Goal: Information Seeking & Learning: Understand process/instructions

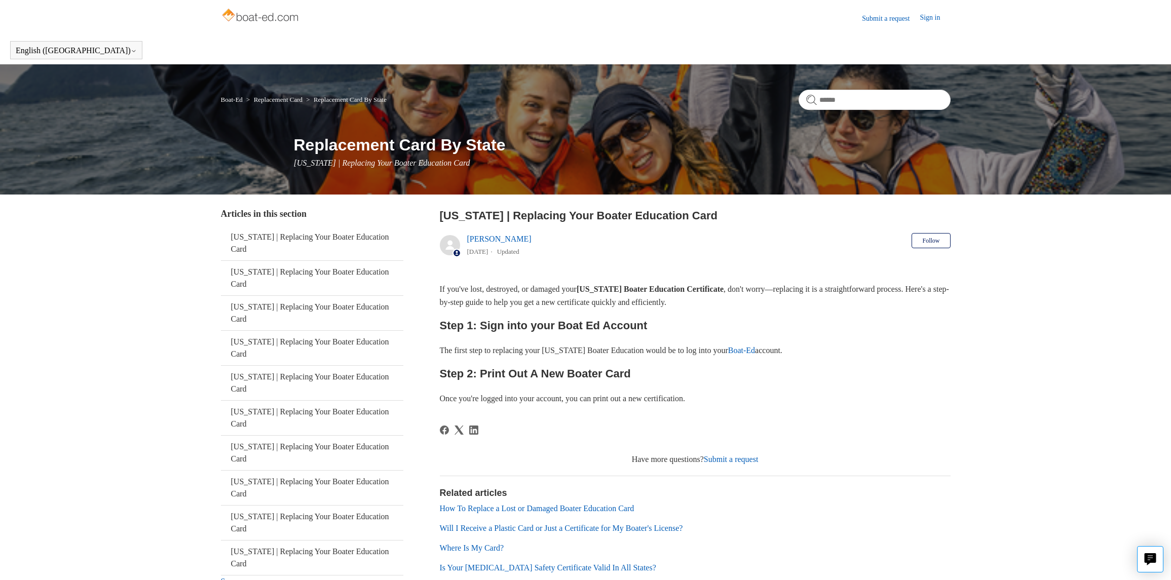
click at [755, 352] on link "Boat-Ed" at bounding box center [741, 350] width 27 height 9
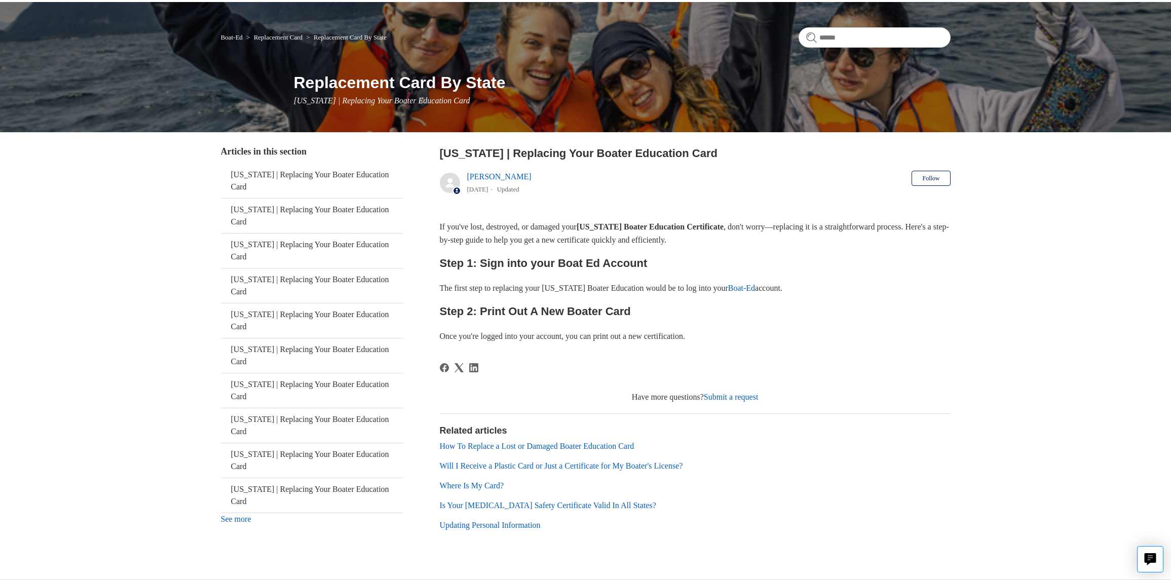
scroll to position [84, 0]
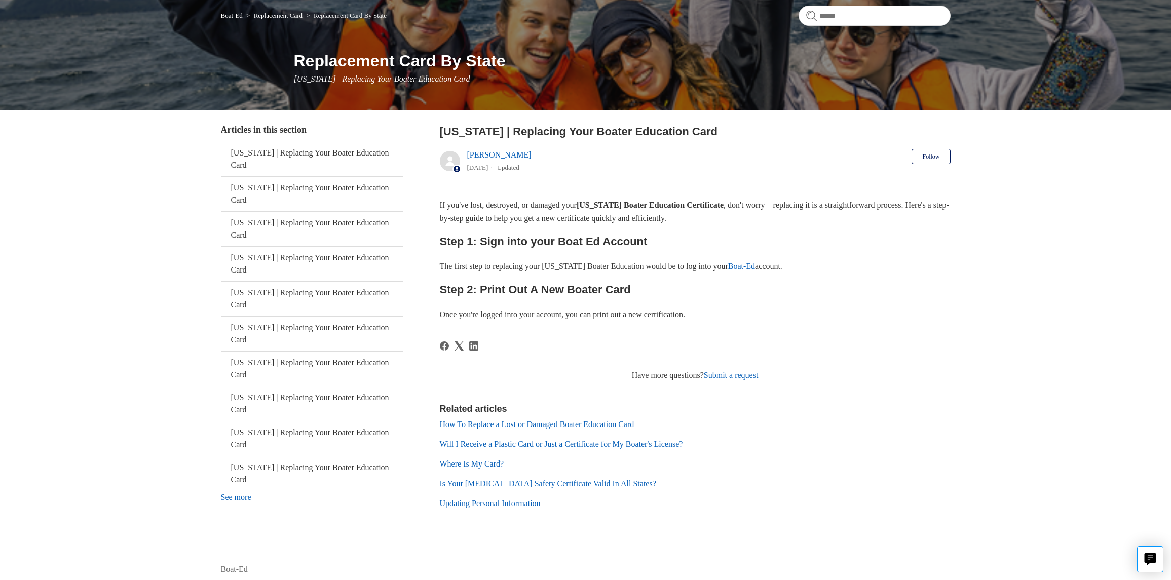
click at [537, 482] on link "Is Your [MEDICAL_DATA] Safety Certificate Valid In All States?" at bounding box center [548, 483] width 216 height 9
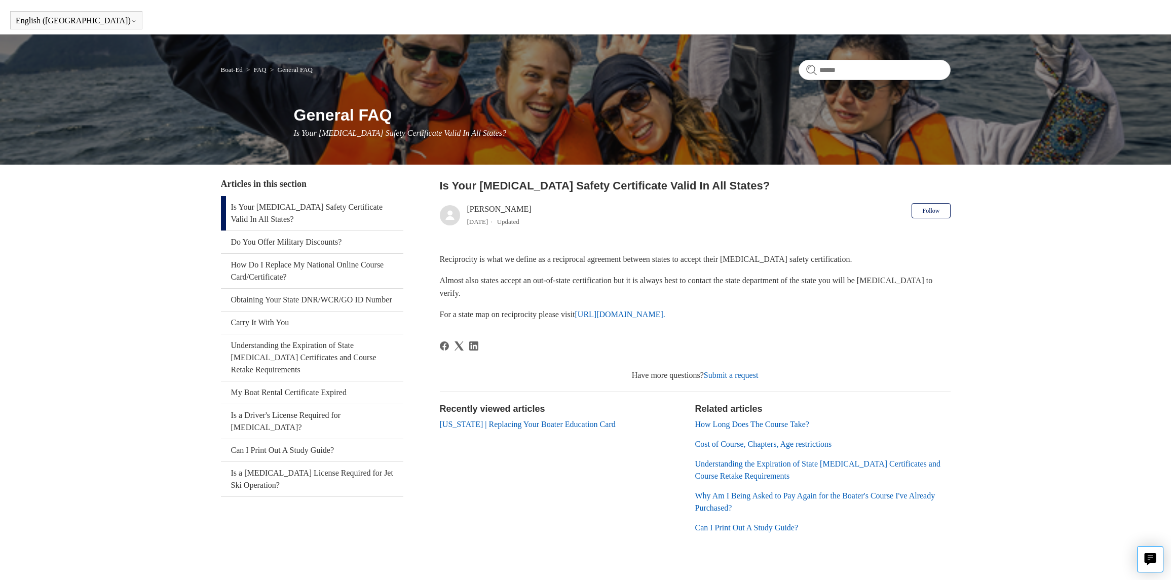
scroll to position [42, 0]
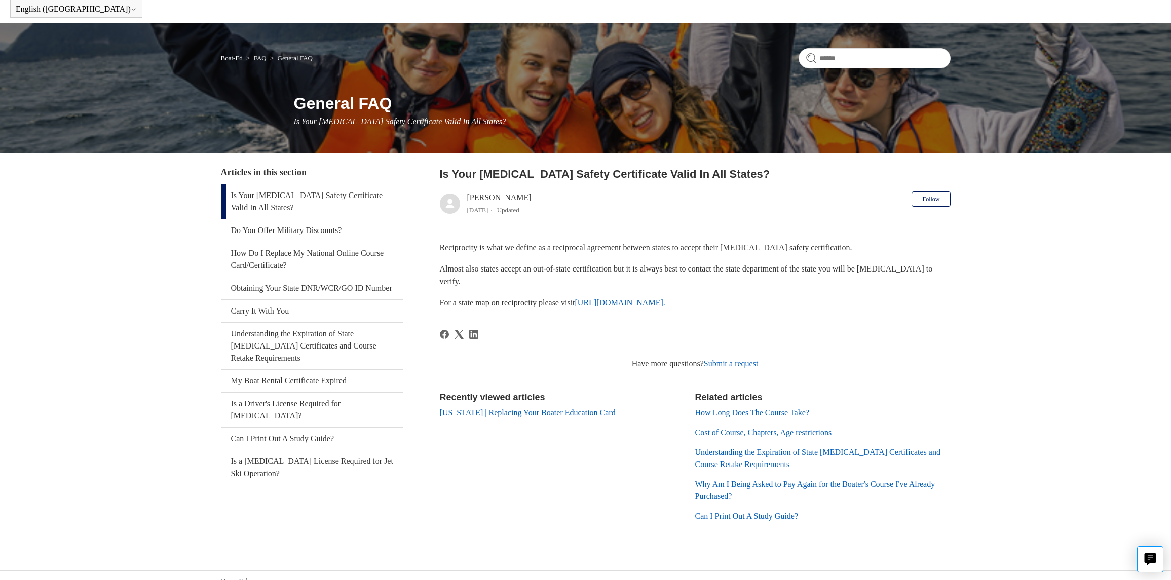
click at [716, 461] on link "Understanding the Expiration of State [MEDICAL_DATA] Certificates and Course Re…" at bounding box center [817, 458] width 245 height 21
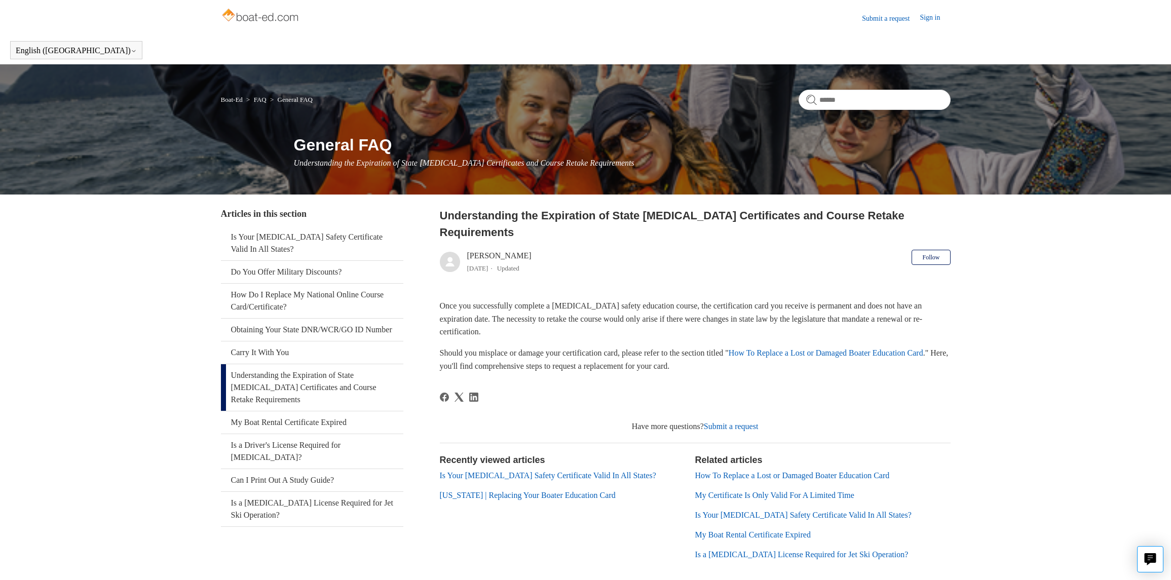
click at [815, 349] on link "How To Replace a Lost or Damaged Boater Education Card" at bounding box center [826, 353] width 195 height 9
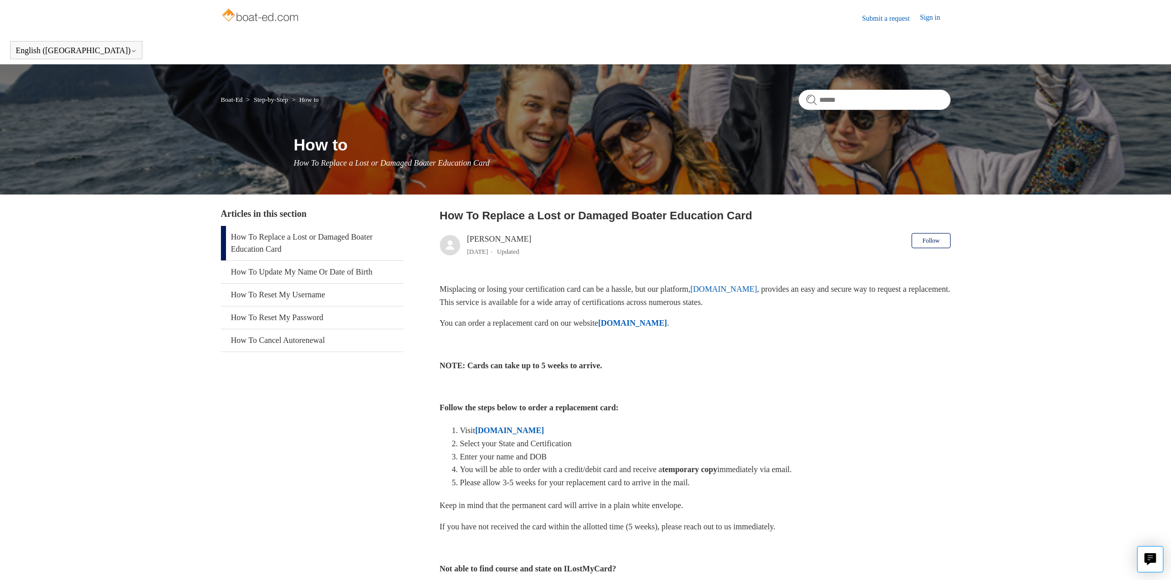
click at [647, 324] on strong "[DOMAIN_NAME]" at bounding box center [632, 323] width 69 height 9
